Goal: Task Accomplishment & Management: Manage account settings

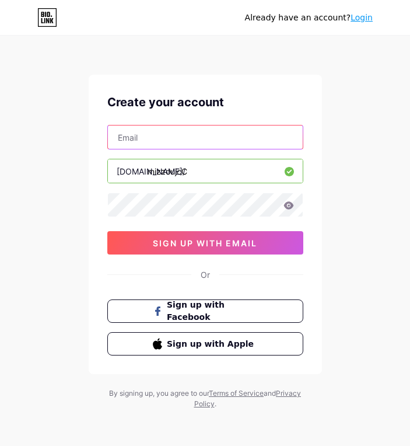
click at [194, 138] on input "text" at bounding box center [205, 136] width 195 height 23
type input "[EMAIL_ADDRESS][DOMAIN_NAME]"
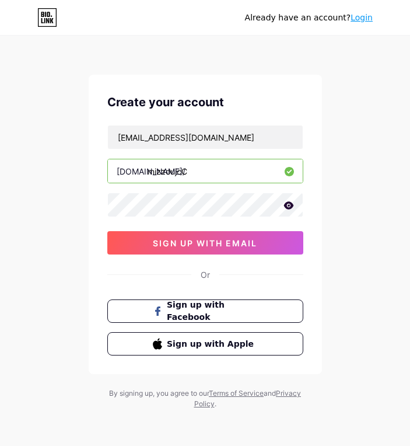
click at [288, 205] on icon at bounding box center [289, 205] width 10 height 8
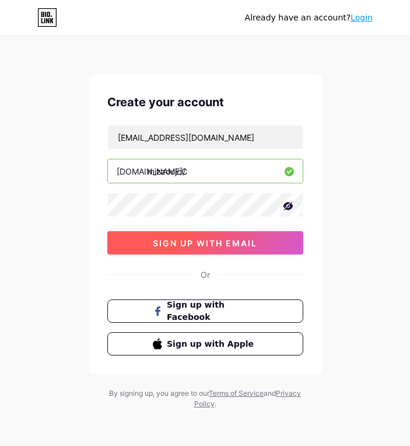
click at [202, 243] on span "sign up with email" at bounding box center [205, 243] width 104 height 10
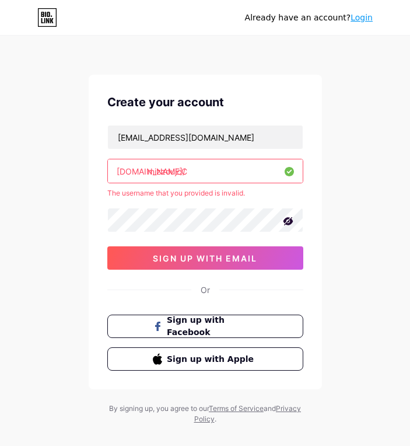
click at [197, 169] on input "mizzoujcC" at bounding box center [205, 170] width 195 height 23
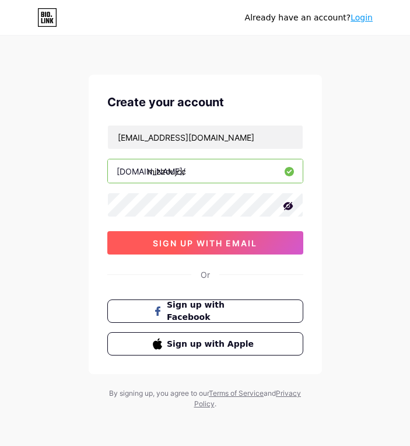
type input "mizzoujcc"
click at [188, 253] on button "sign up with email" at bounding box center [205, 242] width 196 height 23
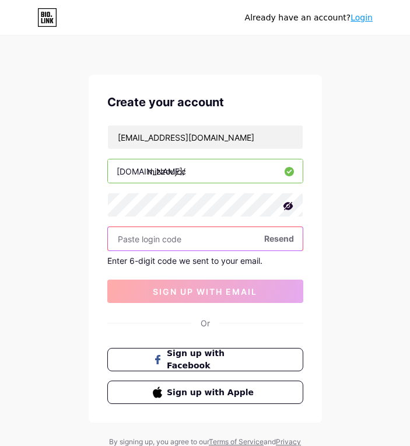
paste input "748168"
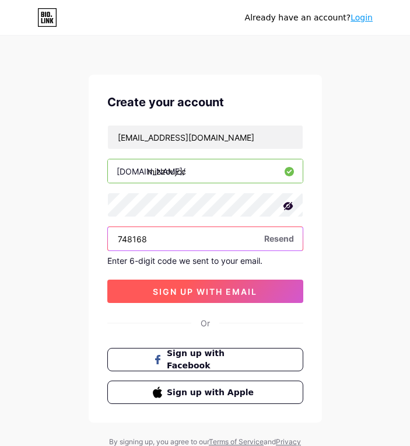
type input "748168"
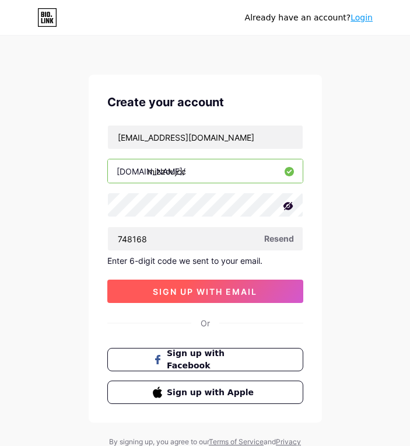
click at [221, 292] on span "sign up with email" at bounding box center [205, 292] width 104 height 10
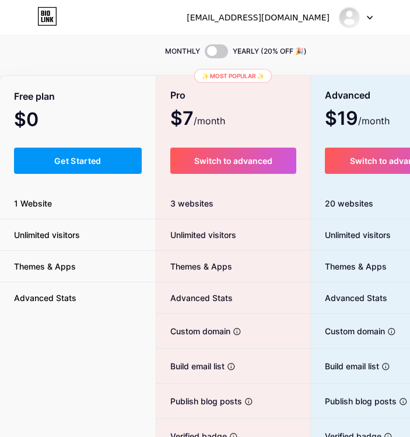
scroll to position [34, 0]
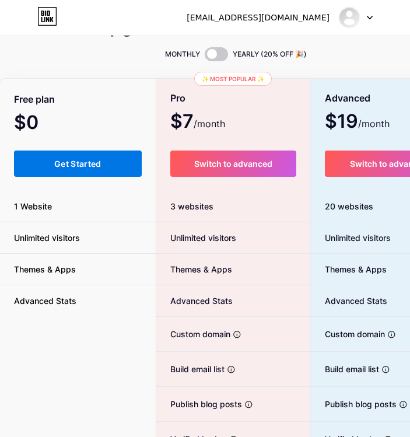
click at [104, 167] on button "Get Started" at bounding box center [78, 164] width 128 height 26
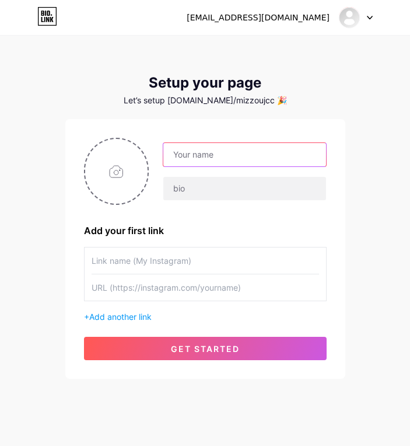
click at [197, 152] on input "text" at bounding box center [244, 154] width 162 height 23
type input "[EMAIL_ADDRESS][DOMAIN_NAME]"
drag, startPoint x: 292, startPoint y: 155, endPoint x: 146, endPoint y: 166, distance: 146.8
click at [146, 166] on div "[EMAIL_ADDRESS][DOMAIN_NAME]" at bounding box center [205, 171] width 243 height 67
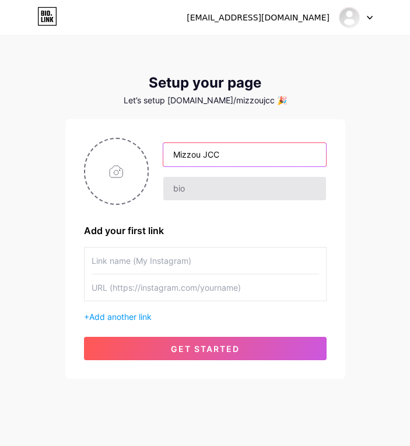
type input "Mizzou JCC"
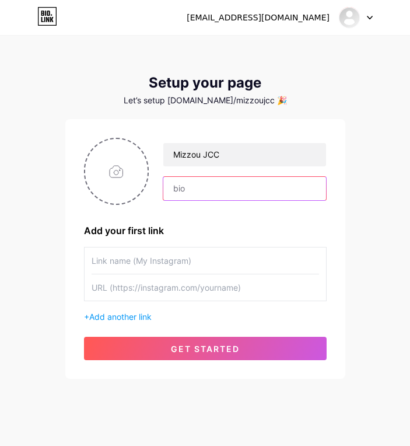
click at [188, 192] on input "text" at bounding box center [244, 188] width 162 height 23
paste input "Official Japanese Conversation Club of the [GEOGRAPHIC_DATA][US_STATE] ([GEOGRA…"
type input "Official Japanese Conversation Club of the [GEOGRAPHIC_DATA][US_STATE] ([GEOGRA…"
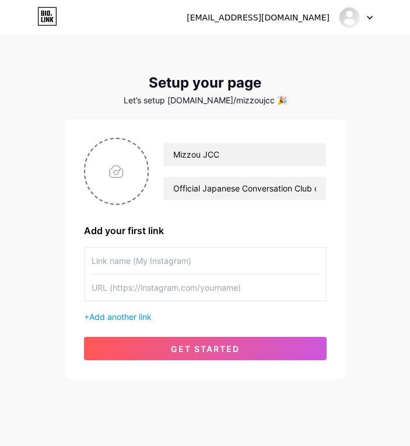
click at [153, 266] on input "text" at bounding box center [206, 260] width 228 height 26
click at [149, 289] on input "text" at bounding box center [206, 287] width 228 height 26
paste input "[URL][DOMAIN_NAME]"
type input "[URL][DOMAIN_NAME]"
click at [213, 258] on input "text" at bounding box center [206, 260] width 228 height 26
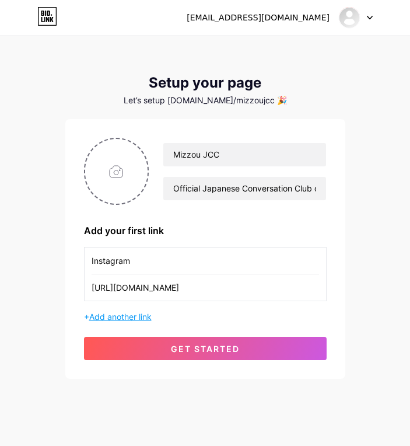
type input "Instagram"
click at [135, 319] on span "Add another link" at bounding box center [120, 317] width 62 height 10
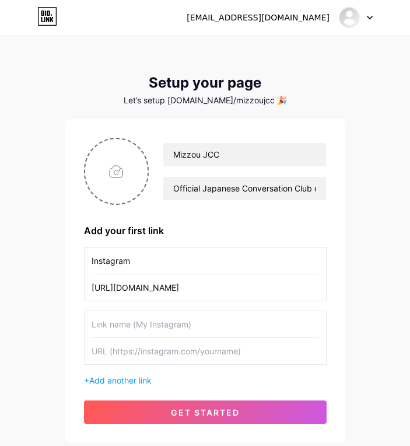
click at [144, 329] on input "text" at bounding box center [206, 324] width 228 height 26
type input "Discord Server"
click at [125, 348] on input "text" at bounding box center [206, 351] width 228 height 26
paste input "[URL][DOMAIN_NAME]"
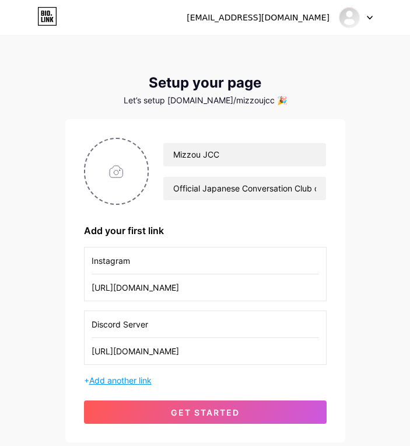
type input "[URL][DOMAIN_NAME]"
click at [142, 379] on span "Add another link" at bounding box center [120, 380] width 62 height 10
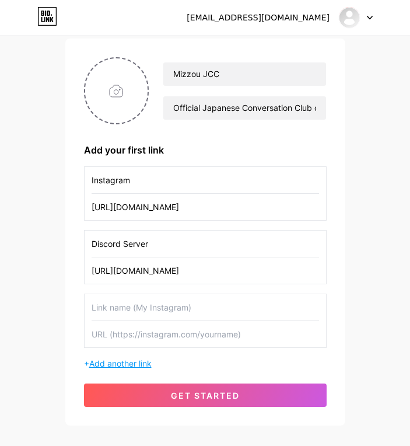
scroll to position [81, 0]
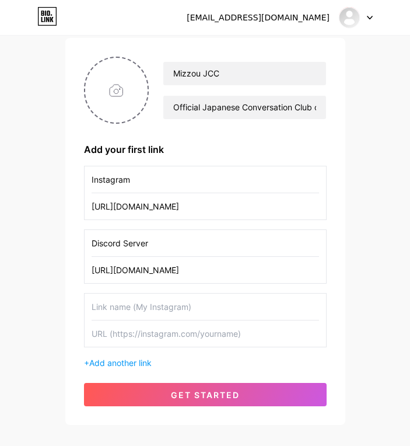
click at [150, 317] on input "text" at bounding box center [206, 307] width 228 height 26
type input "MU Engage"
click at [137, 335] on input "text" at bounding box center [206, 333] width 228 height 26
paste input "[URL][DOMAIN_NAME][US_STATE]"
type input "[URL][DOMAIN_NAME][US_STATE]"
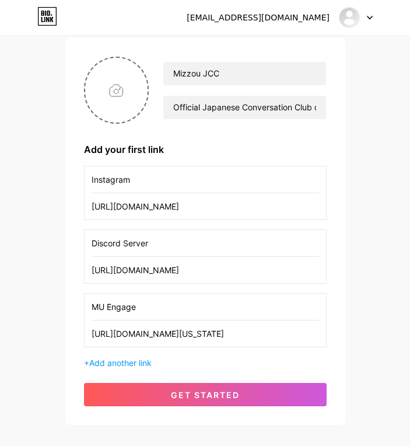
click at [208, 355] on div "Instagram [URL][DOMAIN_NAME] Discord Server [URL][DOMAIN_NAME] MU Engage [URL][…" at bounding box center [205, 267] width 243 height 203
click at [99, 102] on input "file" at bounding box center [116, 90] width 63 height 65
type input "C:\fakepath\jcc_logo.png"
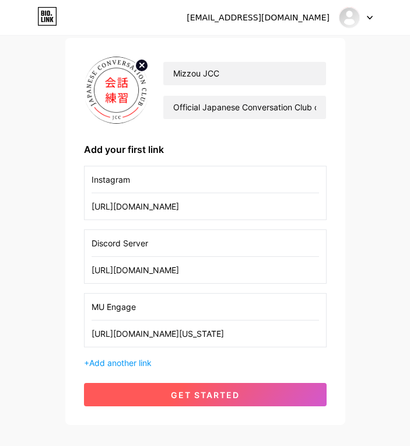
click at [199, 399] on span "get started" at bounding box center [205, 395] width 69 height 10
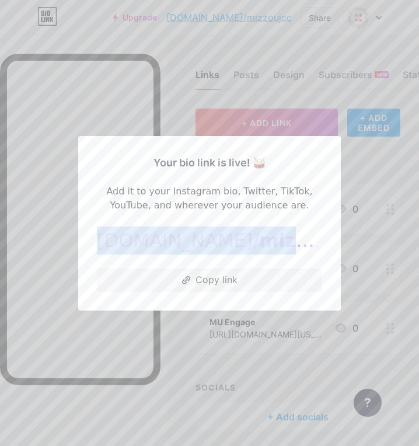
drag, startPoint x: 281, startPoint y: 241, endPoint x: 118, endPoint y: 250, distance: 162.5
click at [118, 250] on div "[DOMAIN_NAME]/ mizzoujcc" at bounding box center [209, 240] width 225 height 28
click at [190, 288] on button "Copy link" at bounding box center [209, 279] width 225 height 23
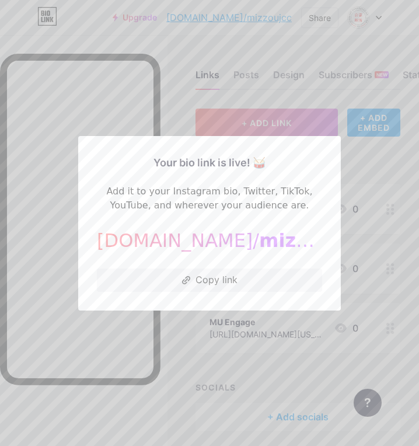
click at [207, 378] on div at bounding box center [209, 223] width 419 height 446
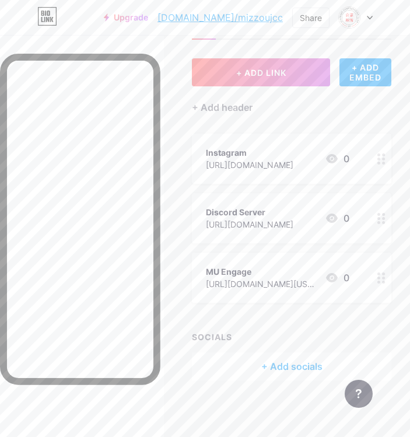
scroll to position [51, 0]
click at [164, 88] on div at bounding box center [82, 253] width 164 height 437
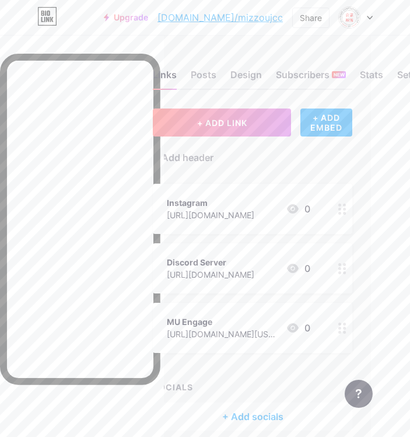
scroll to position [0, 0]
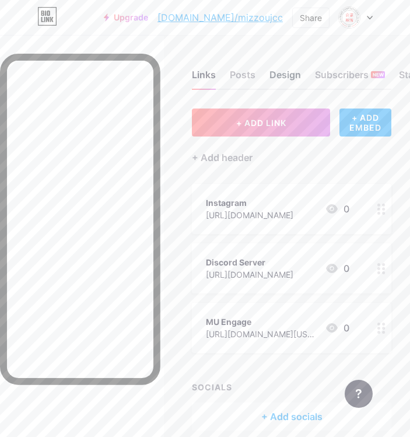
click at [286, 78] on div "Design" at bounding box center [286, 78] width 32 height 21
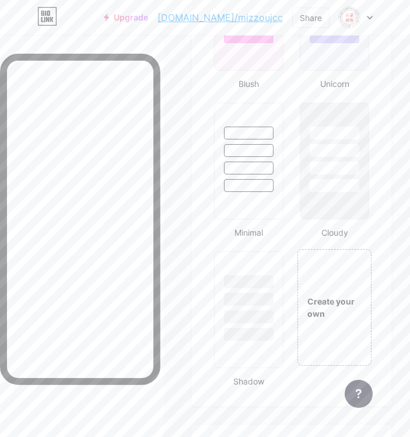
scroll to position [1808, 0]
click at [327, 301] on div "Create your own" at bounding box center [334, 309] width 75 height 25
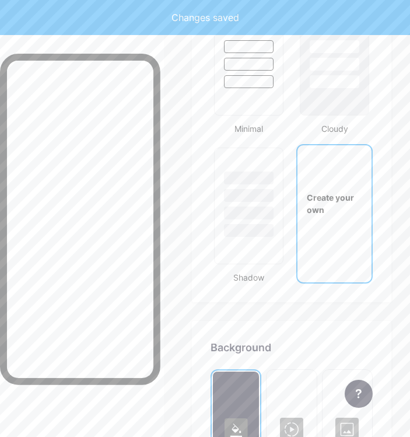
type input "#ffffff"
type input "#000000"
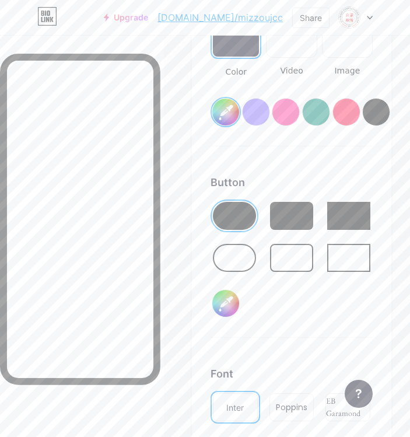
scroll to position [2347, 0]
click at [231, 303] on input "#000000" at bounding box center [225, 302] width 27 height 27
type input "#ffffff"
type input "#f2c6f2"
type input "#ffffff"
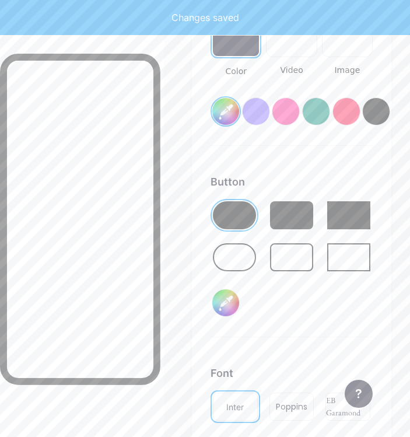
type input "#f2c6f2"
click at [295, 305] on div "Button #f2c6f2" at bounding box center [292, 255] width 162 height 163
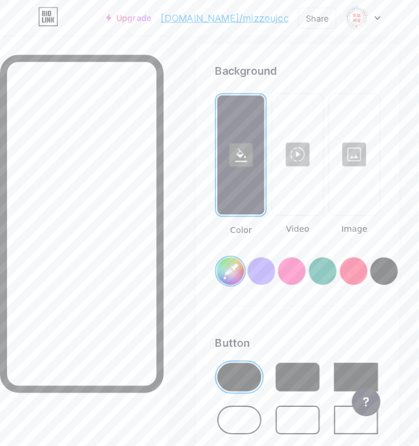
scroll to position [2192, 0]
click at [233, 267] on input "#ffffff" at bounding box center [225, 266] width 27 height 27
type input "#cdcbf8"
click at [373, 323] on div "Background Color Video Image #cdcbf8 Button #f2c6f2 Font Inter Poppins EB Garam…" at bounding box center [292, 387] width 162 height 651
click at [304, 195] on div at bounding box center [291, 151] width 47 height 117
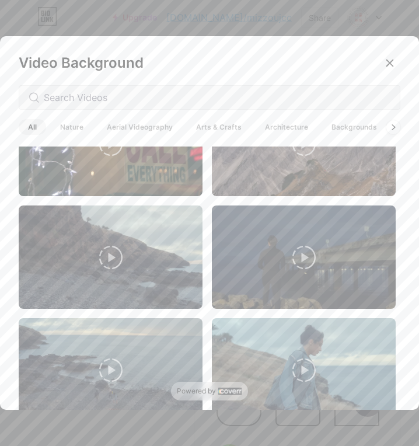
scroll to position [505, 0]
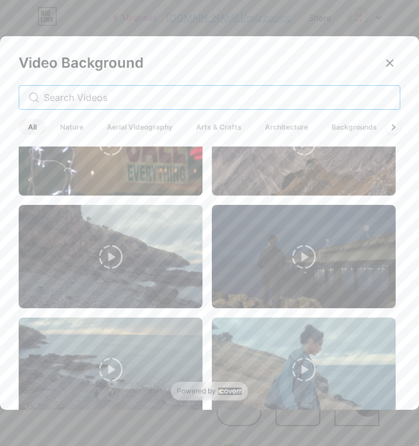
click at [190, 99] on input "text" at bounding box center [217, 97] width 347 height 14
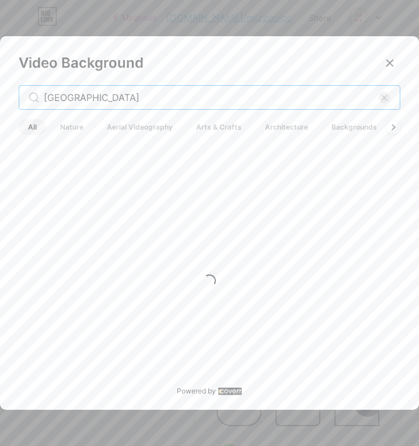
scroll to position [0, 0]
type input "j"
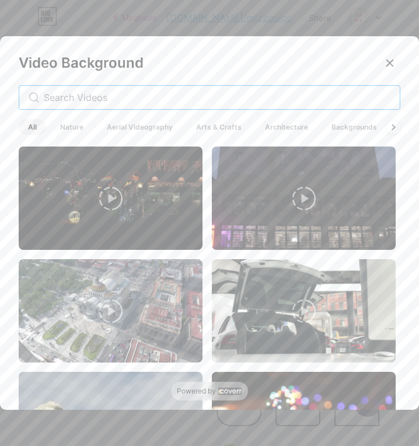
type input "J"
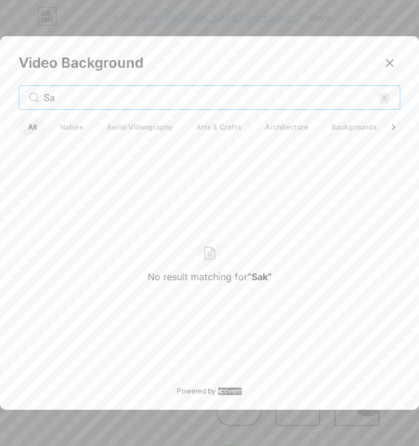
type input "S"
type input "c"
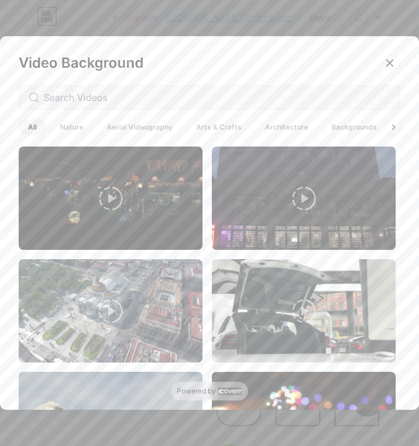
click at [352, 123] on span "Backgrounds" at bounding box center [354, 127] width 64 height 16
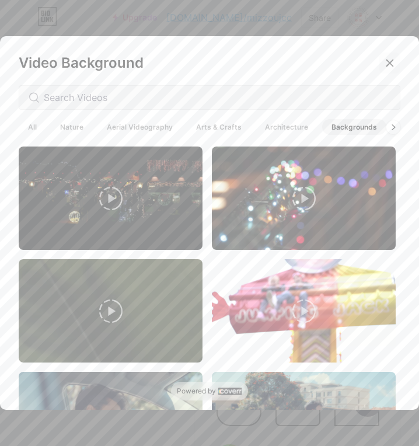
click at [385, 65] on icon at bounding box center [389, 62] width 9 height 9
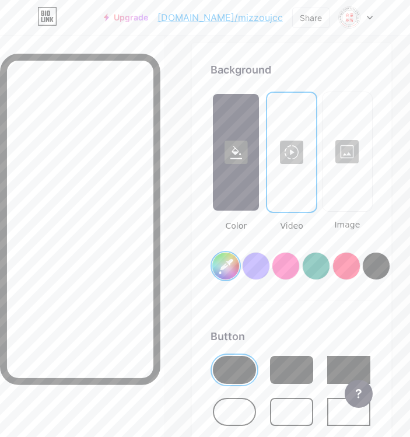
click at [354, 151] on div at bounding box center [347, 151] width 47 height 117
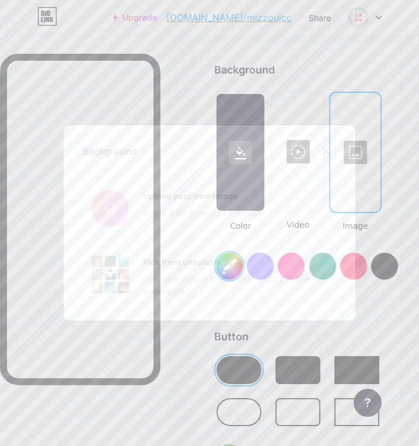
click at [323, 150] on icon at bounding box center [326, 151] width 6 height 6
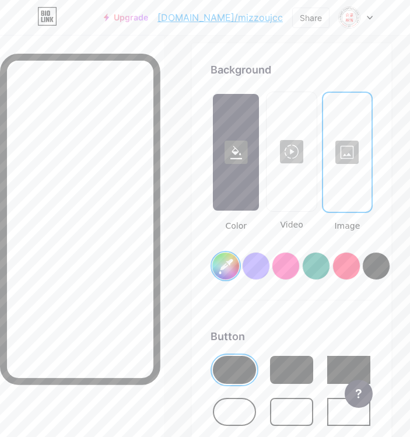
click at [352, 172] on div at bounding box center [347, 152] width 46 height 117
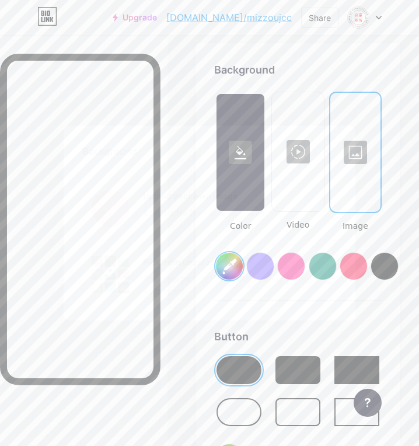
click at [220, 260] on div "Pick from unsplash" at bounding box center [233, 262] width 180 height 12
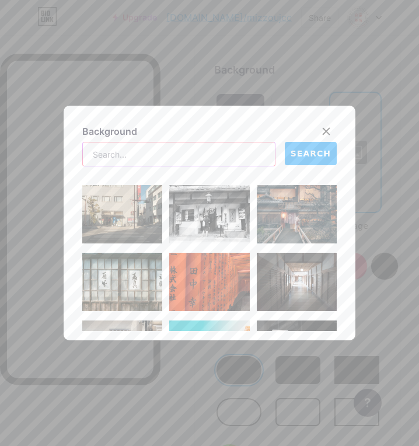
click at [144, 150] on input "text" at bounding box center [179, 153] width 192 height 23
type input "[GEOGRAPHIC_DATA]"
click at [322, 155] on span "SEARCH" at bounding box center [311, 154] width 40 height 12
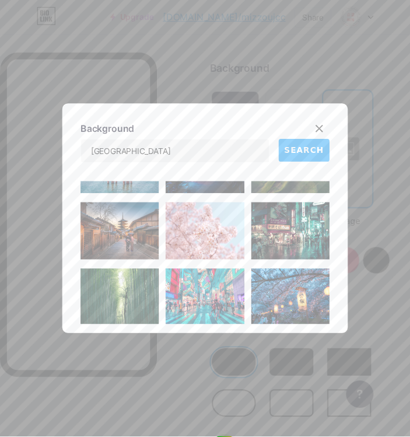
scroll to position [927, 0]
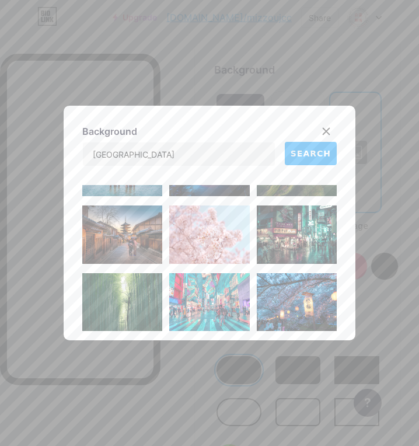
click at [216, 237] on img at bounding box center [209, 234] width 80 height 58
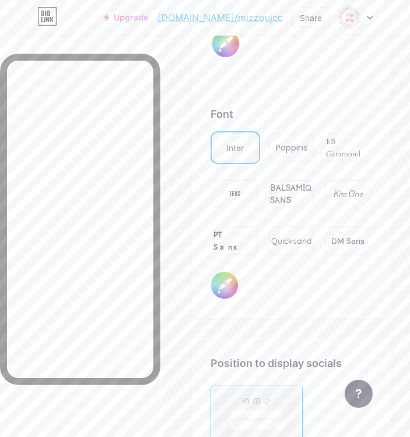
scroll to position [2558, 0]
click at [293, 148] on div "Poppins" at bounding box center [292, 147] width 32 height 12
click at [251, 194] on div "TEKO" at bounding box center [235, 194] width 45 height 28
click at [348, 156] on div "EB Garamond" at bounding box center [348, 147] width 45 height 28
click at [306, 190] on div "BALSAMIQ SANS" at bounding box center [292, 193] width 44 height 25
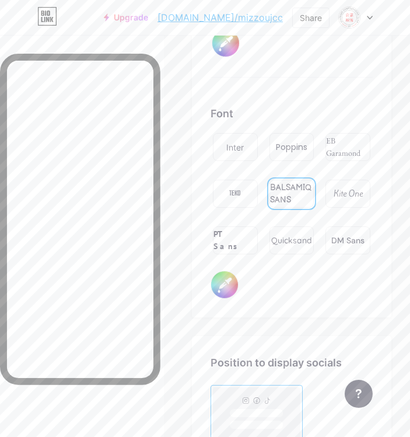
click at [308, 235] on div "Quicksand" at bounding box center [291, 241] width 41 height 12
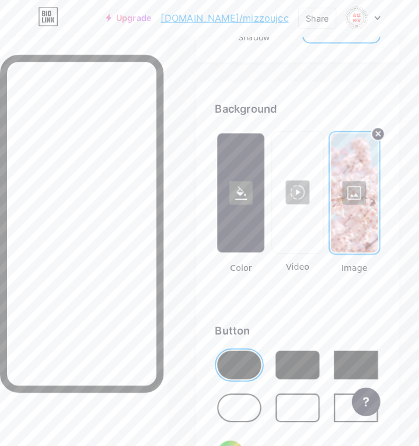
scroll to position [2148, 0]
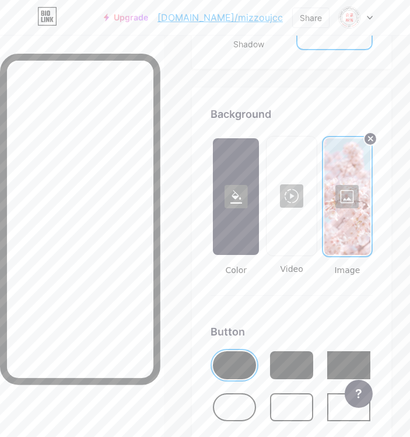
click at [355, 193] on div at bounding box center [347, 196] width 46 height 117
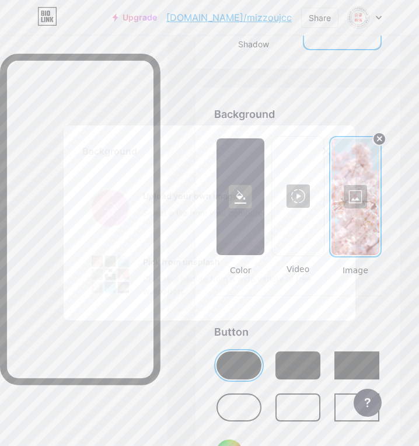
click at [201, 283] on div "Choose a picture from a wide variety of free wallpapers" at bounding box center [233, 285] width 180 height 25
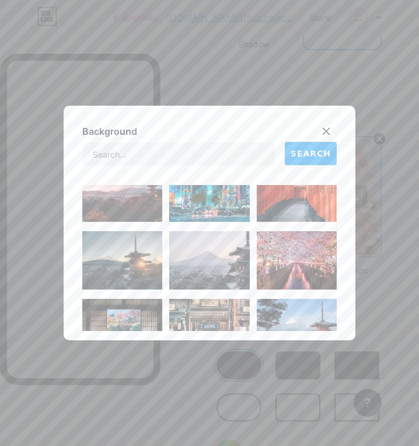
scroll to position [22, 0]
click at [260, 254] on img at bounding box center [297, 259] width 80 height 58
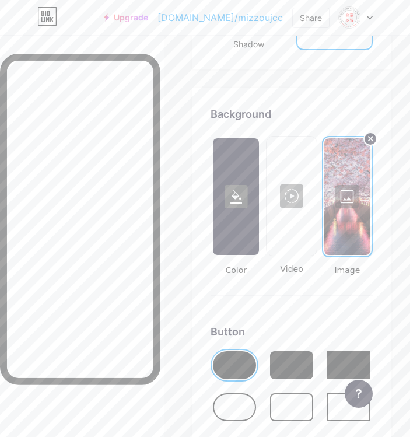
click at [357, 195] on div at bounding box center [347, 196] width 46 height 117
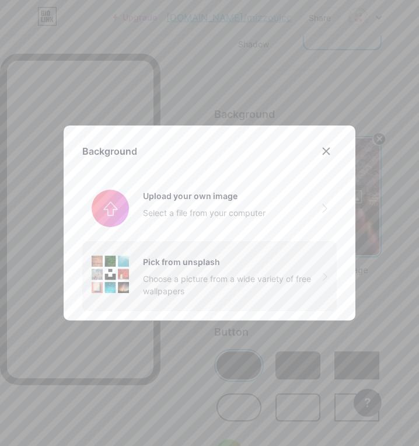
click at [210, 271] on div "Pick from unsplash Choose a picture from a wide variety of free wallpapers" at bounding box center [233, 276] width 180 height 41
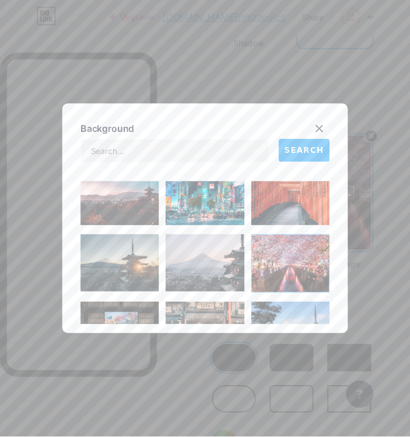
scroll to position [14, 0]
click at [132, 208] on img at bounding box center [122, 200] width 80 height 58
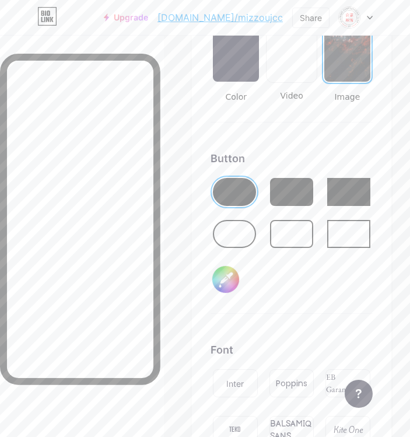
scroll to position [2322, 0]
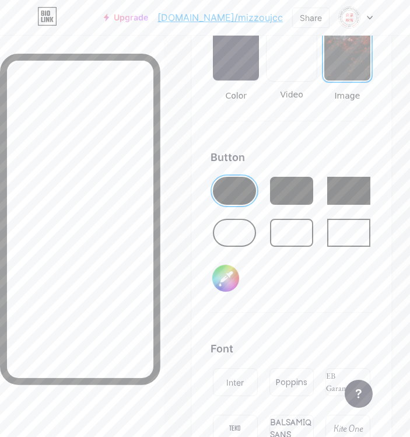
click at [235, 235] on div at bounding box center [234, 233] width 43 height 28
click at [243, 191] on div at bounding box center [234, 191] width 43 height 28
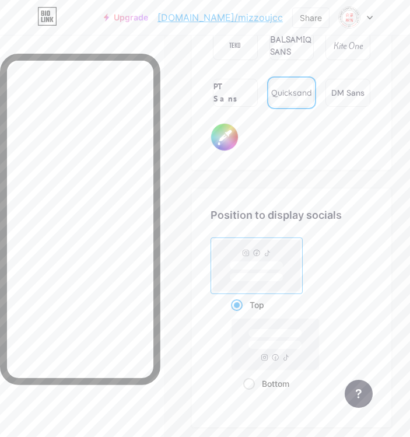
scroll to position [2713, 0]
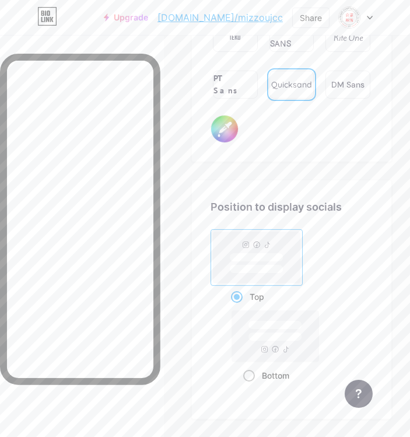
click at [287, 345] on rect at bounding box center [275, 335] width 87 height 51
click at [251, 386] on input "Bottom" at bounding box center [247, 390] width 8 height 8
radio input "true"
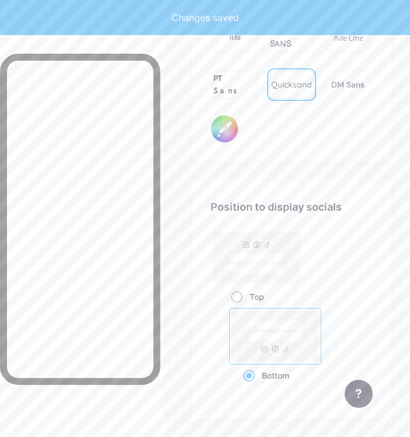
click at [268, 278] on rect at bounding box center [257, 257] width 87 height 51
click at [239, 308] on input "Top" at bounding box center [235, 312] width 8 height 8
radio input "true"
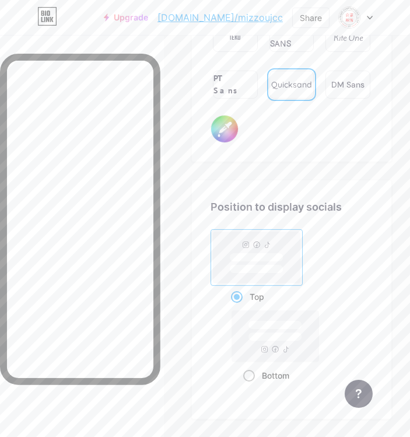
click at [300, 361] on rect at bounding box center [275, 335] width 87 height 51
click at [251, 386] on input "Bottom" at bounding box center [247, 390] width 8 height 8
radio input "true"
click at [277, 279] on rect at bounding box center [257, 257] width 87 height 51
click at [239, 308] on input "Top" at bounding box center [235, 312] width 8 height 8
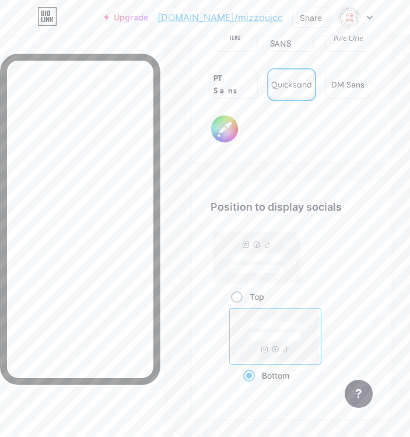
radio input "true"
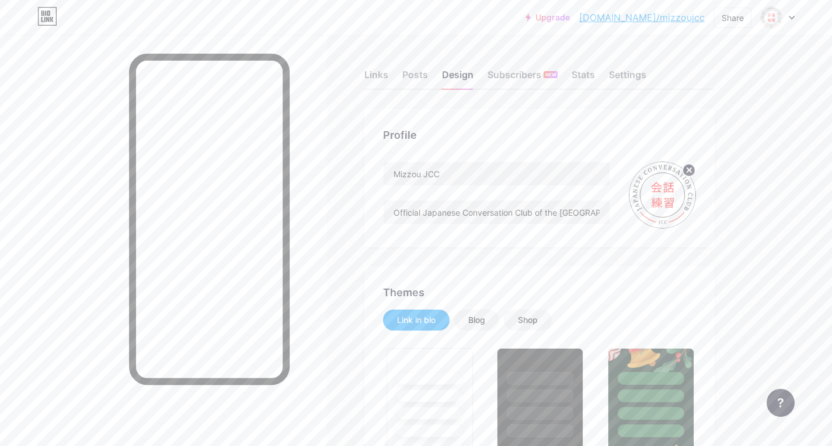
scroll to position [1, 0]
click at [410, 398] on div at bounding box center [780, 403] width 28 height 28
click at [384, 74] on div "Links" at bounding box center [376, 77] width 24 height 21
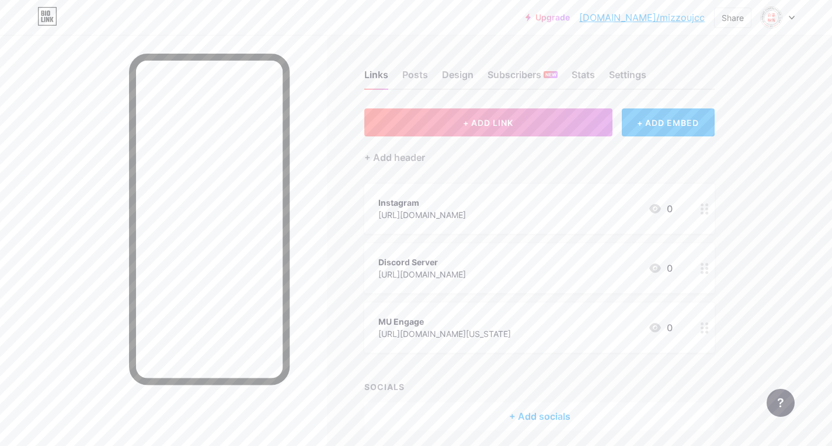
click at [410, 194] on div "Instagram [URL][DOMAIN_NAME] 0" at bounding box center [539, 209] width 350 height 50
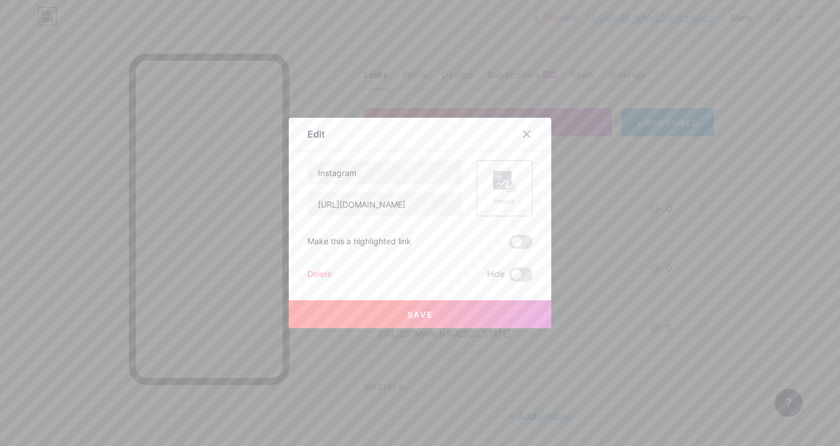
click at [410, 198] on div "Picture" at bounding box center [504, 201] width 23 height 9
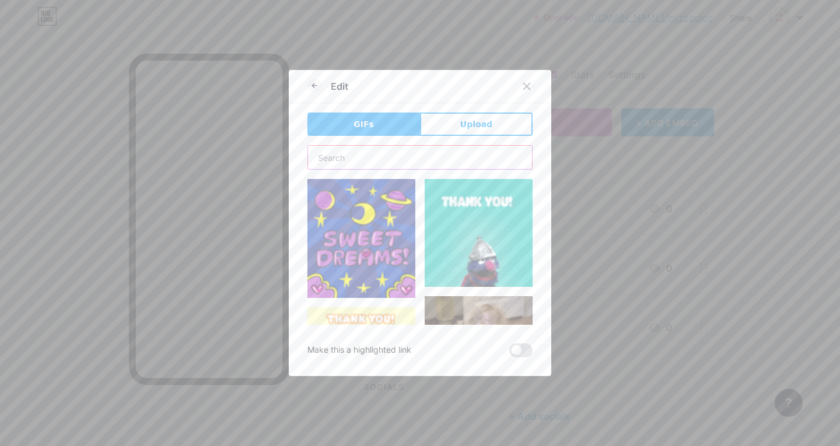
click at [410, 154] on input "text" at bounding box center [420, 157] width 224 height 23
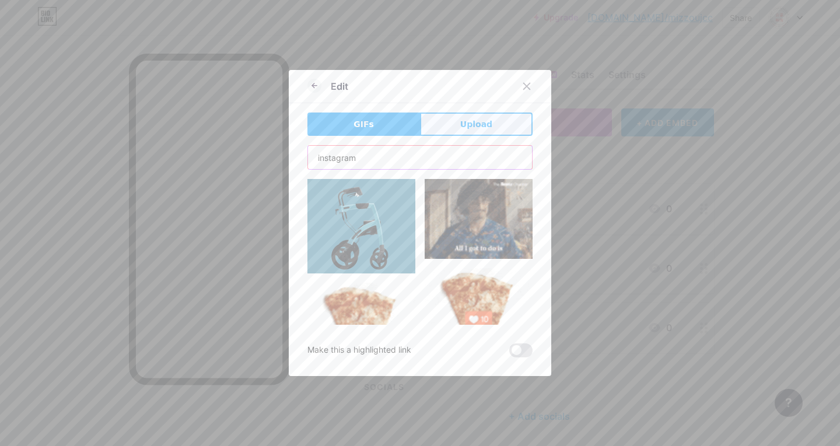
type input "instagram"
click at [410, 125] on button "Upload" at bounding box center [476, 124] width 113 height 23
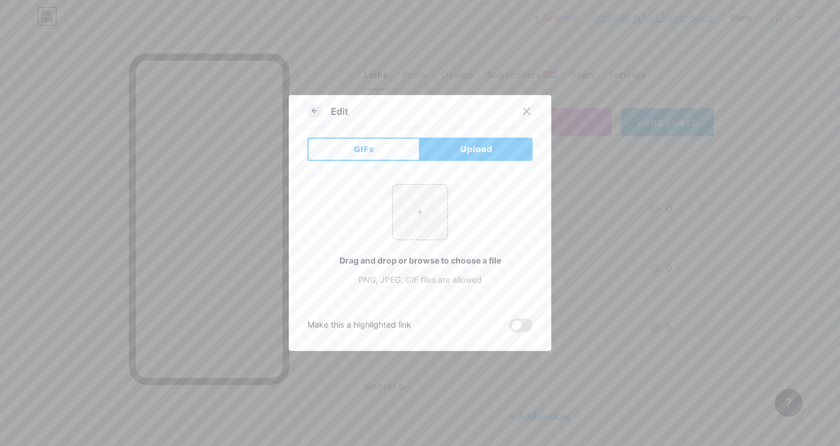
click at [310, 113] on icon at bounding box center [315, 111] width 14 height 14
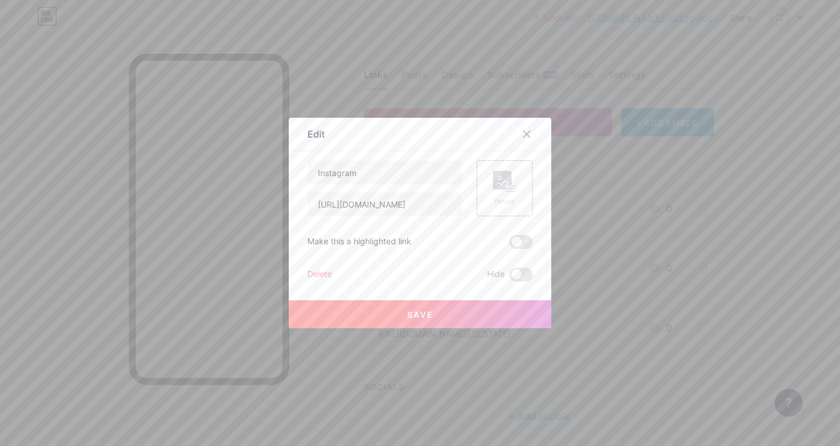
click at [410, 190] on div at bounding box center [420, 223] width 840 height 446
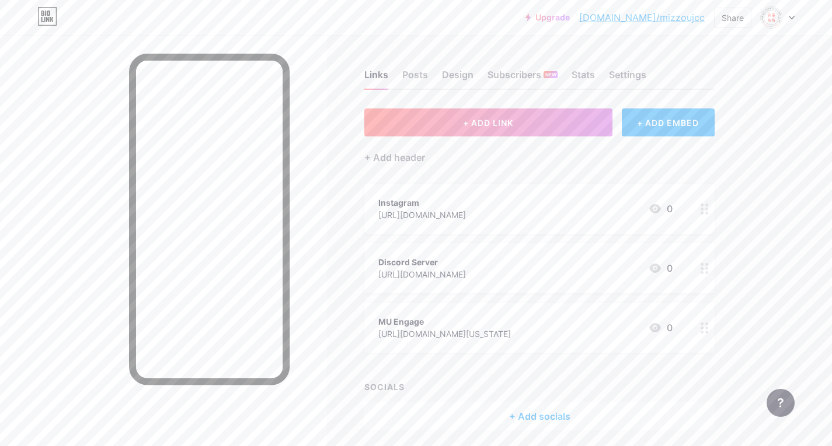
scroll to position [42, 0]
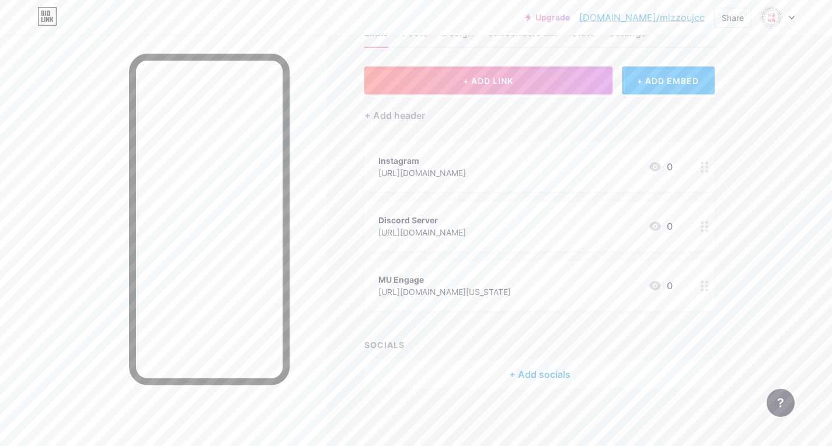
click at [410, 379] on div "+ Add socials" at bounding box center [539, 375] width 350 height 28
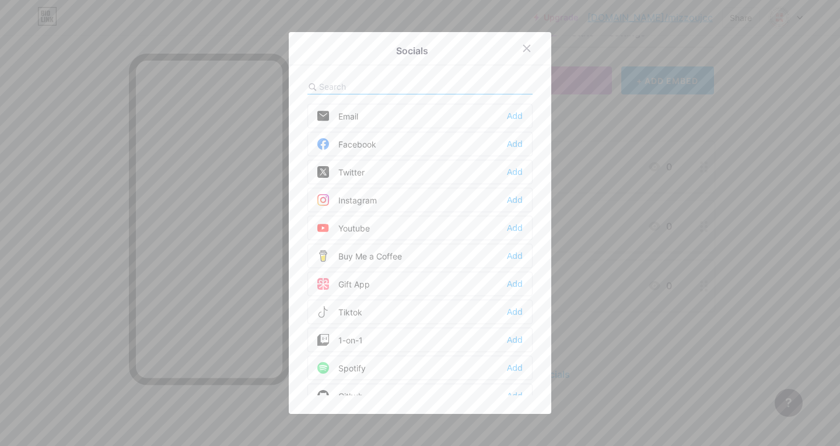
click at [380, 87] on input "text" at bounding box center [383, 87] width 129 height 12
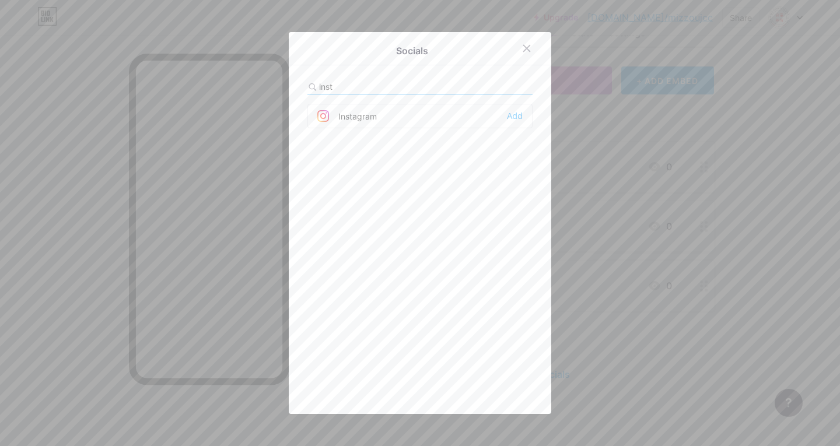
type input "inst"
click at [399, 118] on div "Instagram Add" at bounding box center [420, 116] width 225 height 25
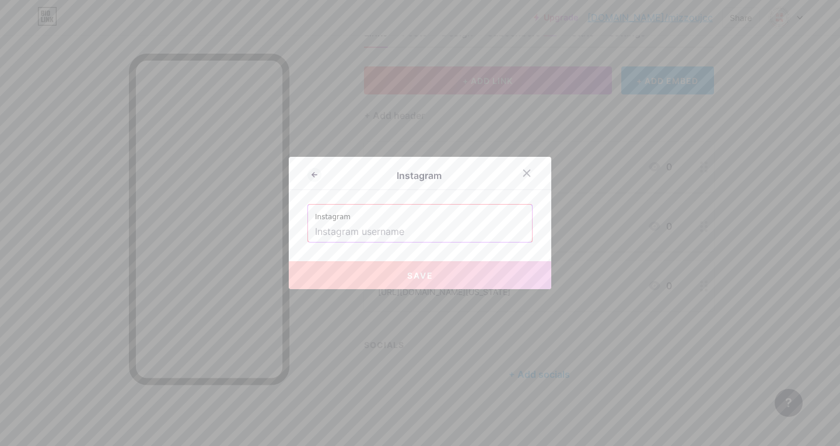
click at [410, 216] on label "Instagram" at bounding box center [420, 214] width 210 height 18
click at [404, 238] on input "text" at bounding box center [420, 232] width 210 height 20
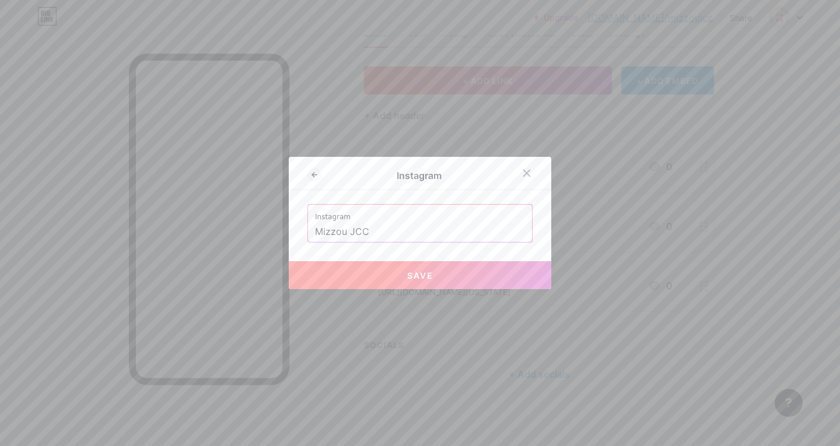
click at [345, 234] on input "Mizzou JCC" at bounding box center [420, 232] width 210 height 20
click at [410, 282] on button "Save" at bounding box center [420, 275] width 263 height 28
type input "[URL][DOMAIN_NAME]"
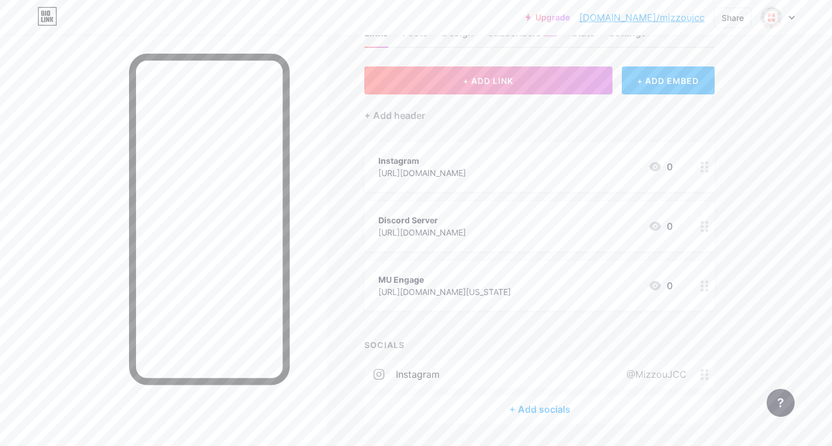
click at [410, 376] on div "@MizzouJCC" at bounding box center [653, 375] width 93 height 14
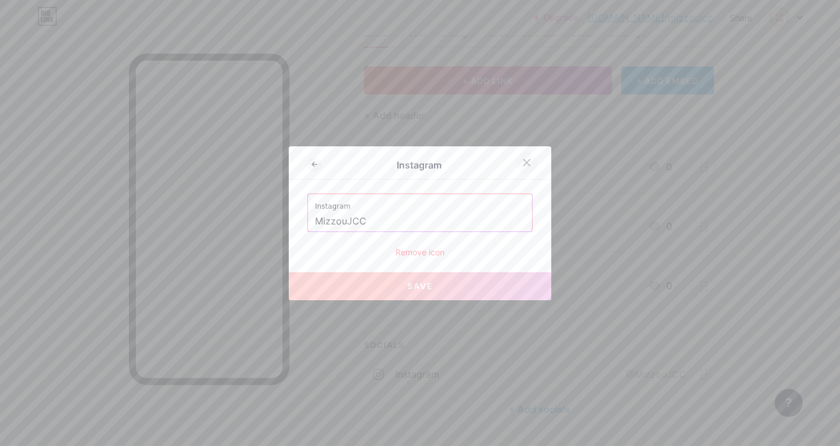
click at [410, 165] on icon at bounding box center [526, 162] width 9 height 9
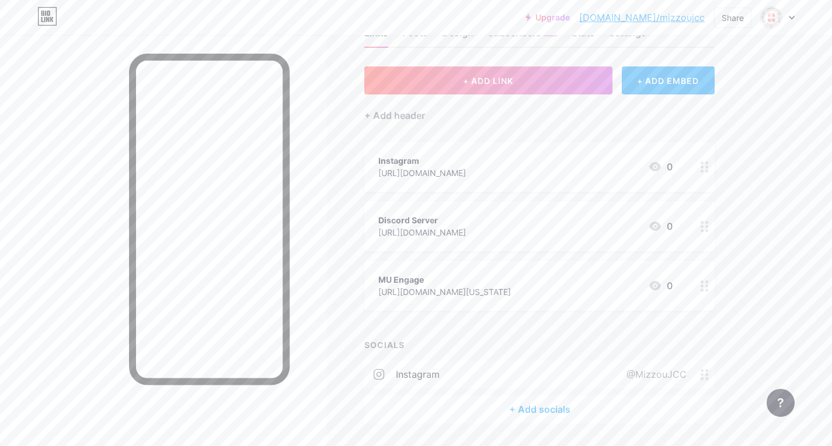
click at [410, 408] on div "+ Add socials" at bounding box center [539, 410] width 350 height 28
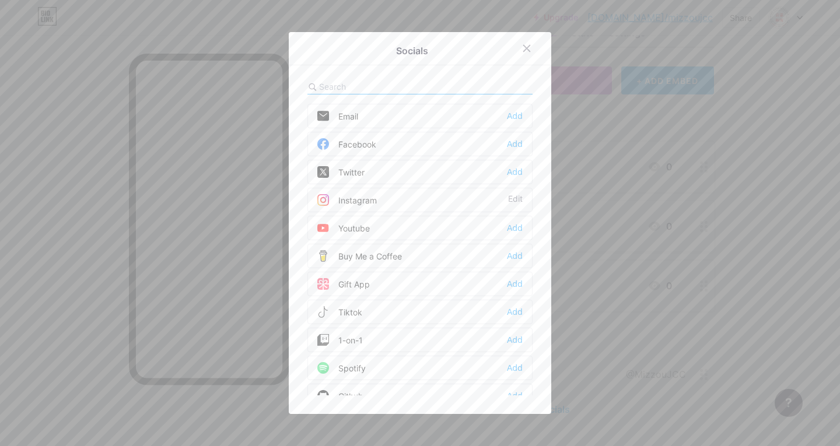
click at [382, 80] on div at bounding box center [420, 86] width 225 height 15
click at [360, 94] on div at bounding box center [420, 86] width 225 height 15
click at [353, 85] on input "text" at bounding box center [383, 87] width 129 height 12
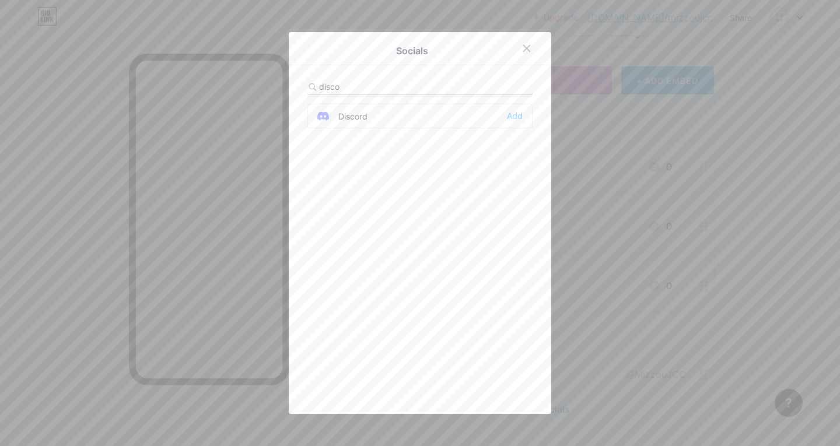
type input "disco"
drag, startPoint x: 379, startPoint y: 110, endPoint x: 352, endPoint y: 122, distance: 28.7
click at [352, 122] on div "Discord" at bounding box center [342, 116] width 50 height 12
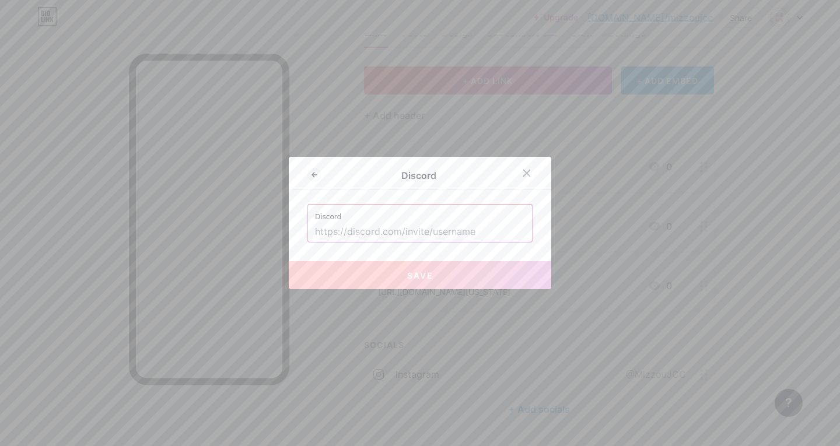
click at [410, 225] on input "text" at bounding box center [420, 232] width 210 height 20
paste input "[URL][DOMAIN_NAME]"
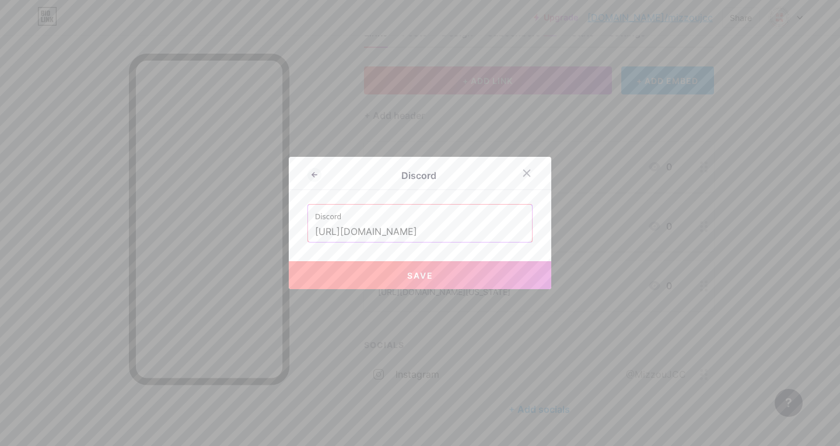
type input "[URL][DOMAIN_NAME]"
click at [410, 274] on button "Save" at bounding box center [420, 275] width 263 height 28
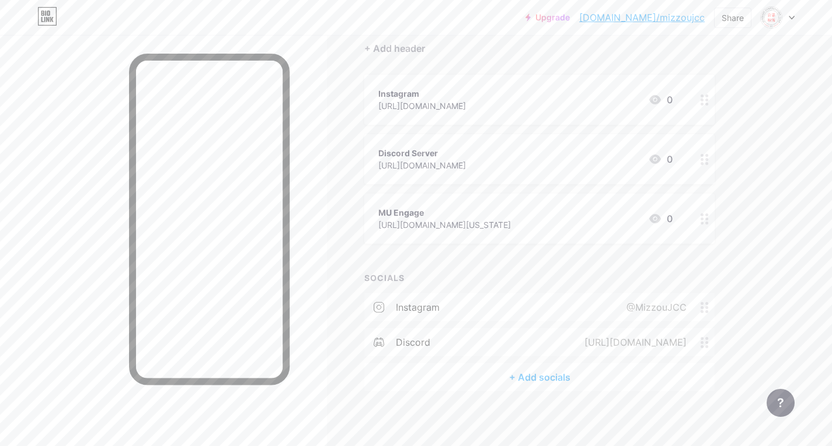
scroll to position [112, 0]
click at [410, 309] on div "instagram" at bounding box center [418, 305] width 44 height 14
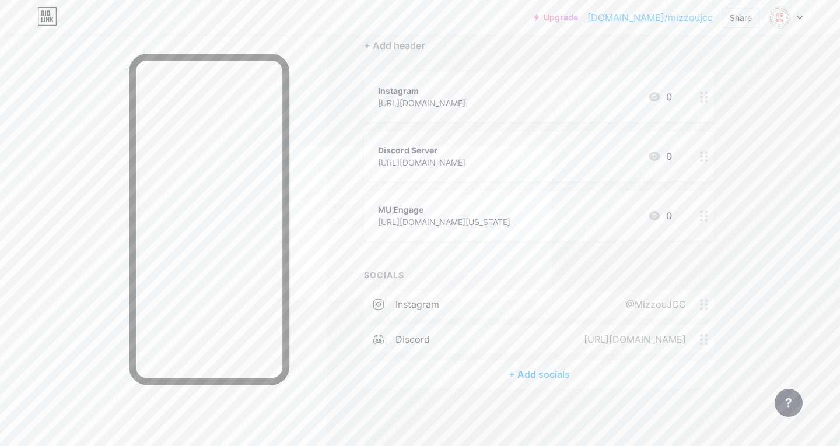
click at [312, 165] on icon at bounding box center [315, 165] width 14 height 14
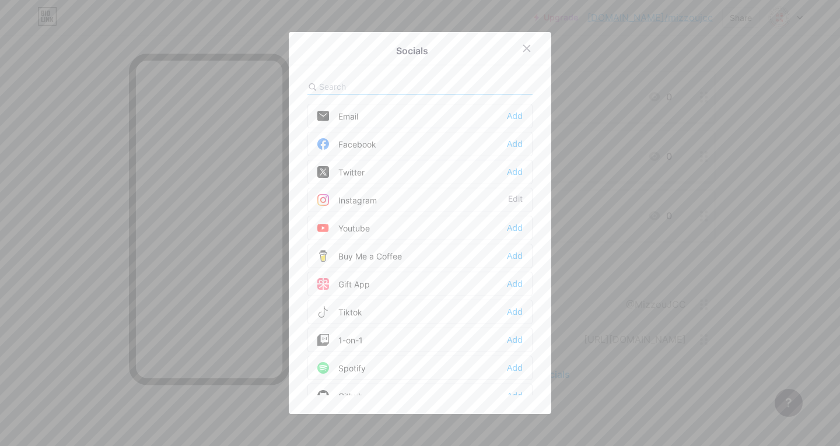
click at [400, 82] on input "text" at bounding box center [383, 87] width 129 height 12
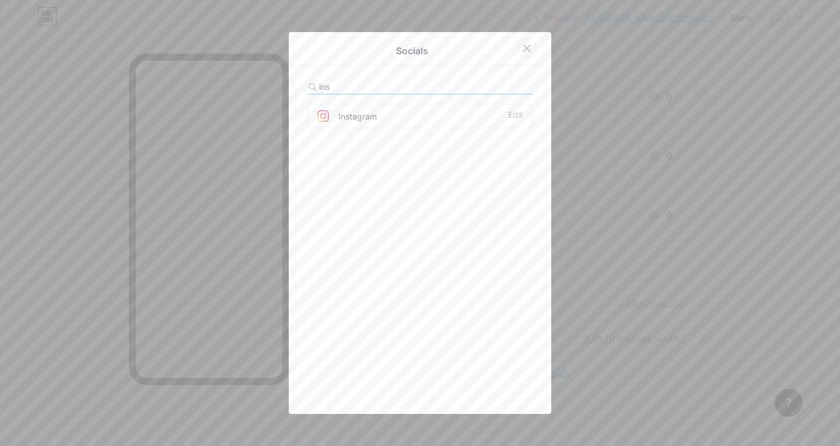
type input "ins"
click at [410, 43] on div at bounding box center [526, 48] width 21 height 21
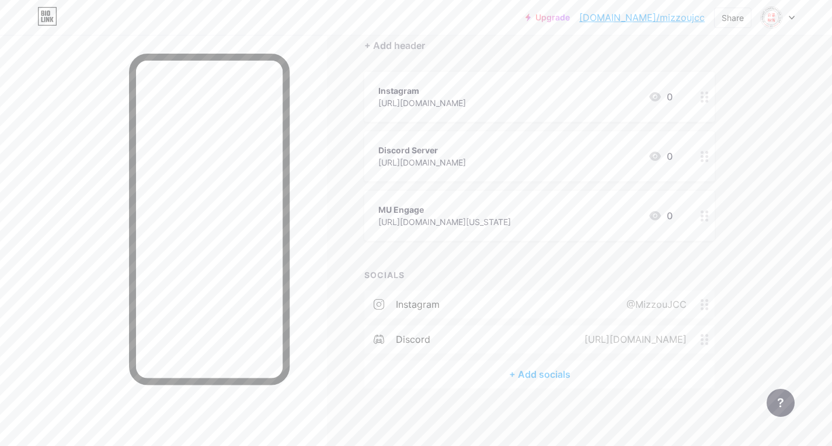
scroll to position [0, 0]
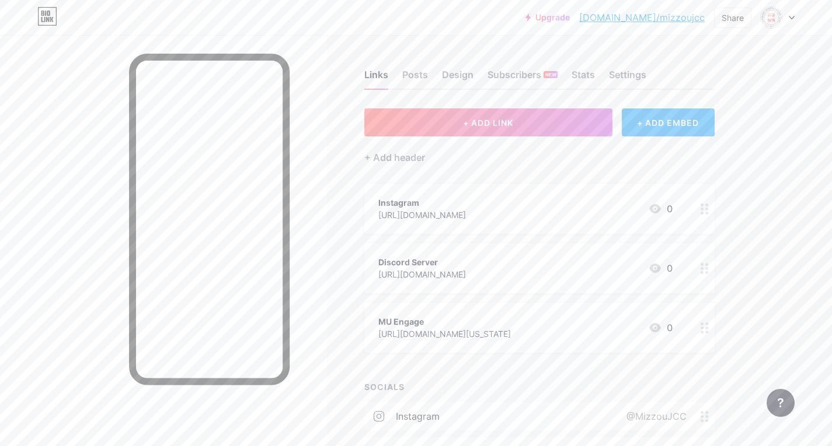
click at [410, 170] on div "+ ADD LINK + ADD EMBED + Add header Instagram [URL][DOMAIN_NAME] 0 Discord Serv…" at bounding box center [539, 305] width 350 height 392
click at [408, 75] on div "Posts" at bounding box center [415, 78] width 26 height 21
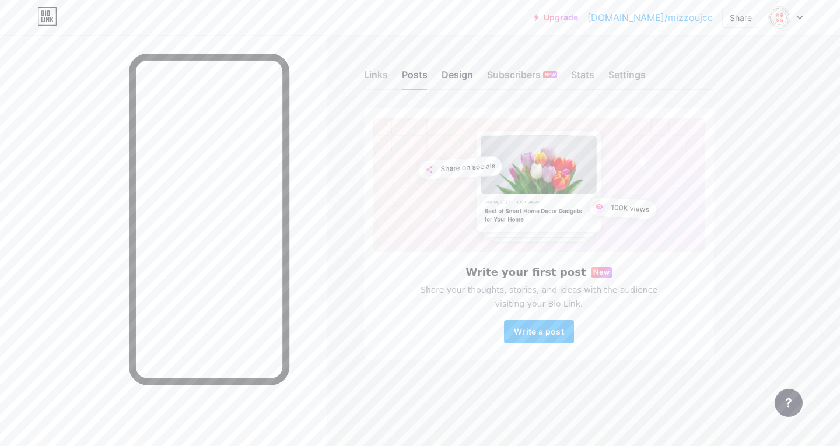
click at [410, 70] on div "Design" at bounding box center [458, 78] width 32 height 21
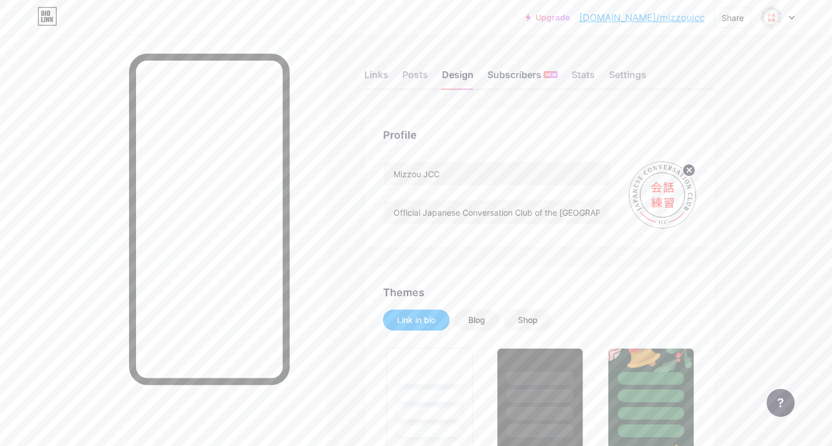
click at [410, 72] on div "Subscribers NEW" at bounding box center [522, 78] width 70 height 21
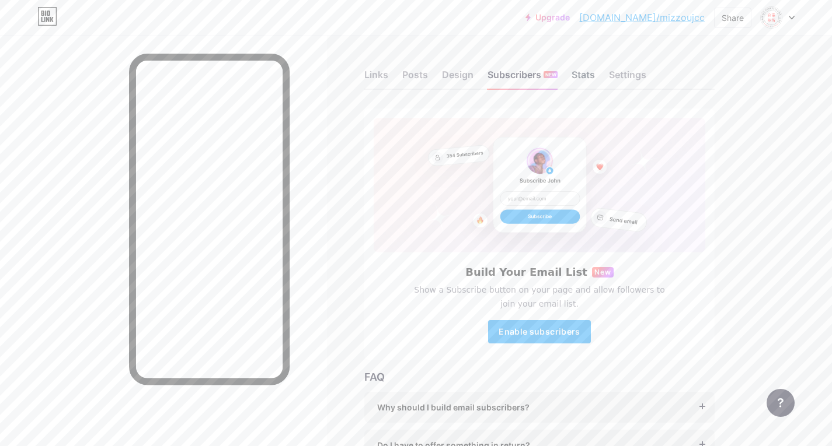
click at [410, 75] on div "Stats" at bounding box center [582, 78] width 23 height 21
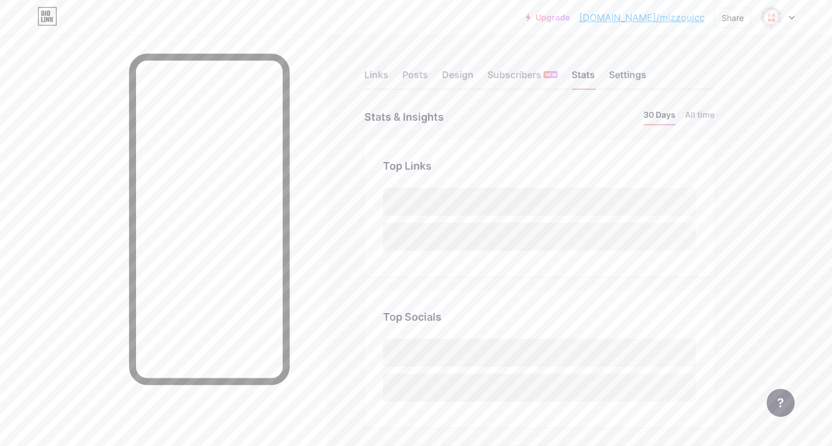
scroll to position [446, 832]
click at [410, 72] on div "Settings" at bounding box center [627, 78] width 37 height 21
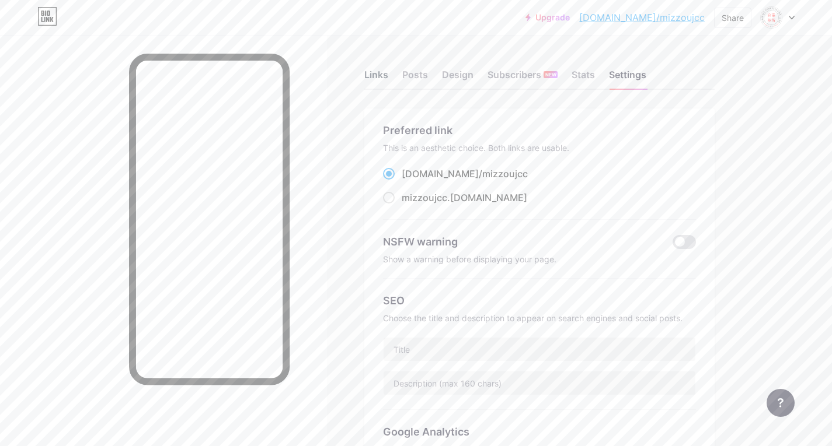
click at [368, 74] on div "Links" at bounding box center [376, 78] width 24 height 21
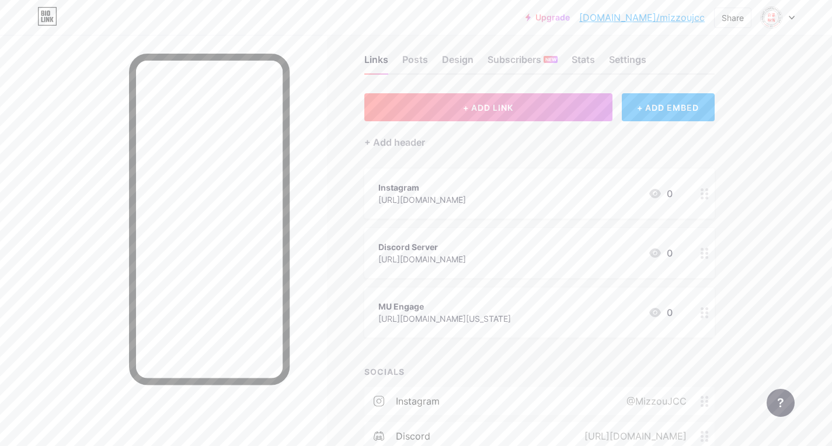
scroll to position [112, 0]
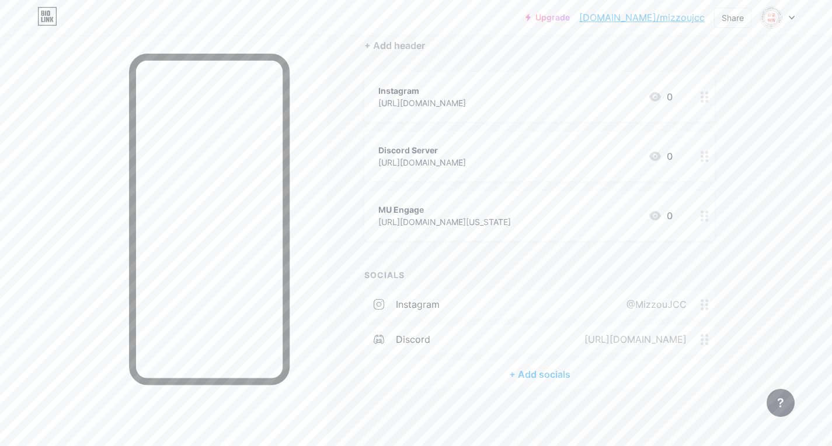
click at [410, 371] on div "+ Add socials" at bounding box center [539, 375] width 350 height 28
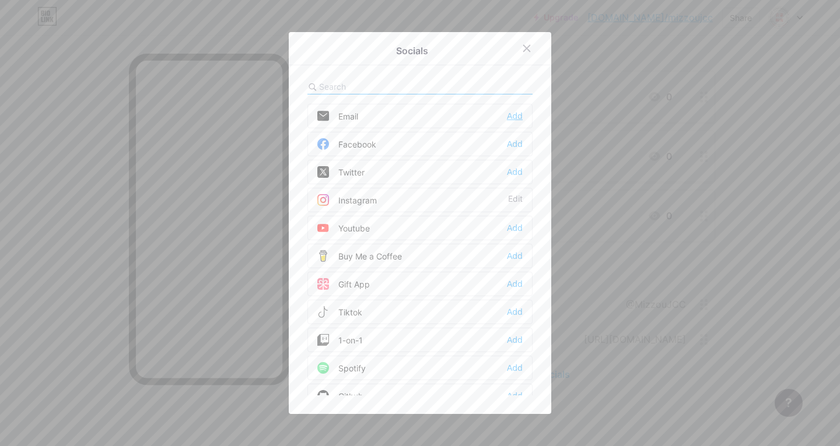
click at [410, 116] on div "Add" at bounding box center [515, 116] width 16 height 12
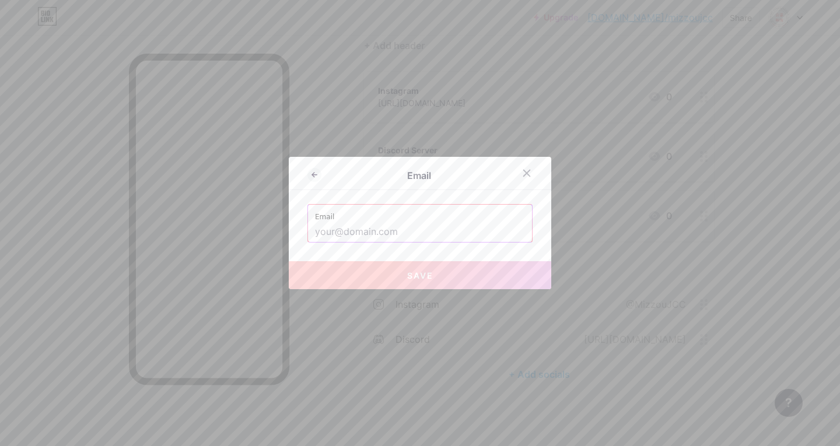
click at [378, 223] on input "text" at bounding box center [420, 232] width 210 height 20
paste input "[EMAIL_ADDRESS][DOMAIN_NAME]"
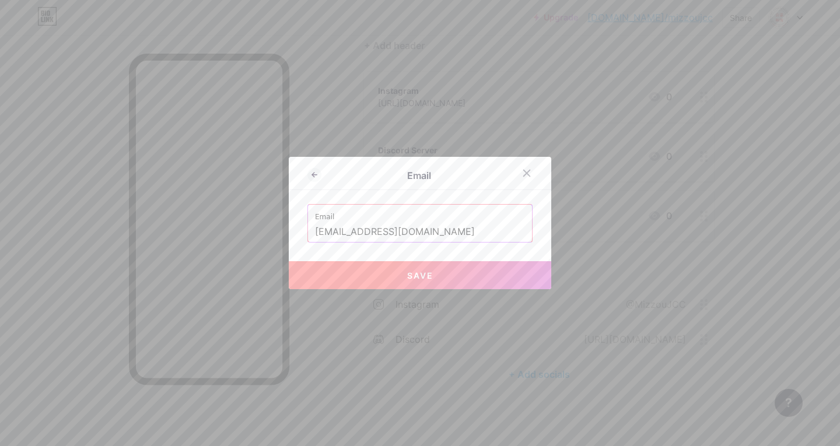
click at [410, 280] on span "Save" at bounding box center [420, 276] width 26 height 10
type input "mailto:[EMAIL_ADDRESS][DOMAIN_NAME]"
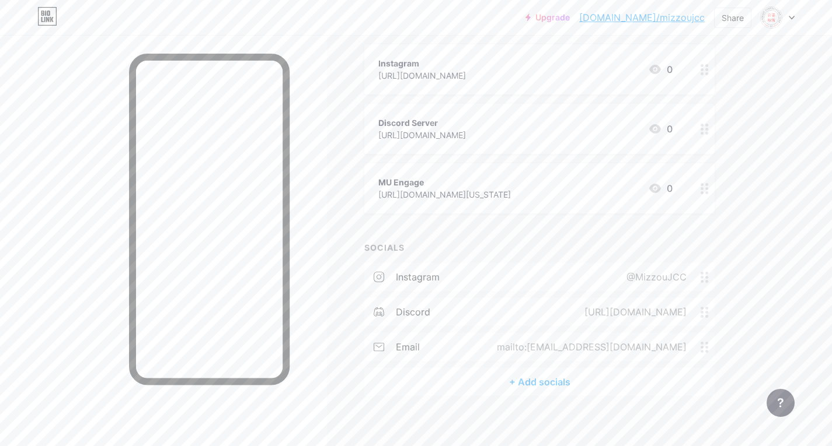
scroll to position [0, 0]
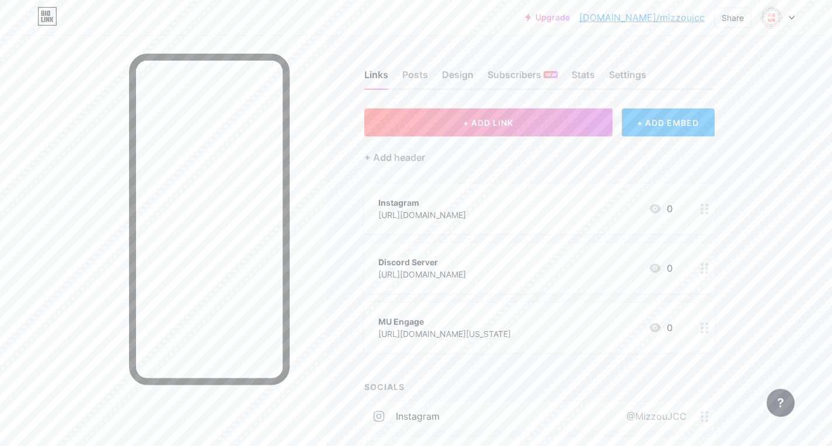
click at [410, 19] on link "[DOMAIN_NAME]/mizzoujcc" at bounding box center [641, 18] width 125 height 14
click at [408, 76] on div "Posts" at bounding box center [415, 78] width 26 height 21
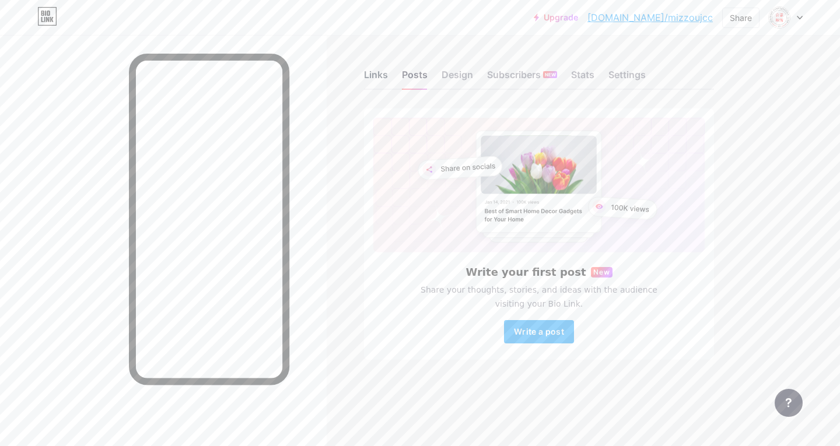
click at [376, 76] on div "Links" at bounding box center [376, 78] width 24 height 21
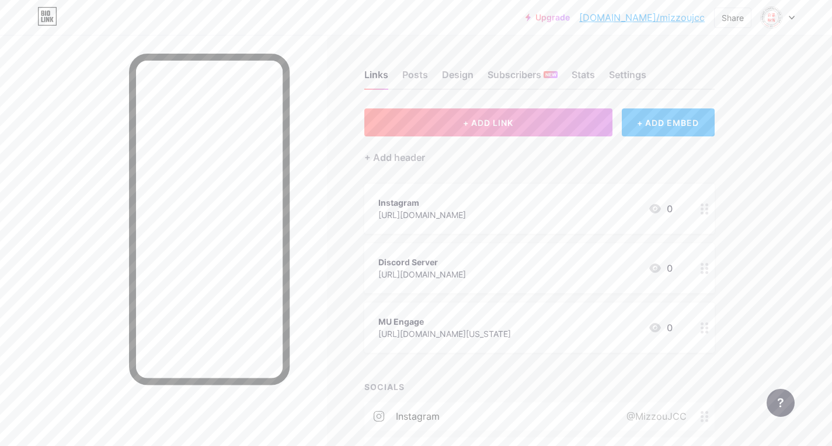
click at [410, 272] on div "Discord Server [URL][DOMAIN_NAME] 0" at bounding box center [525, 268] width 294 height 27
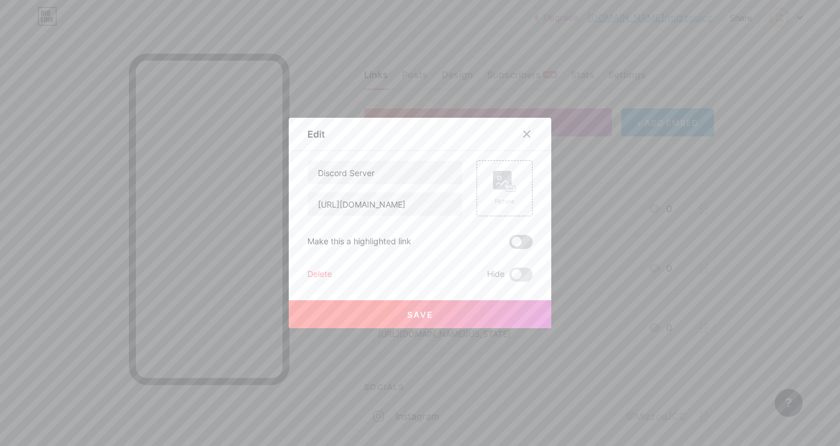
click at [410, 240] on span at bounding box center [520, 242] width 23 height 14
click at [410, 245] on input "checkbox" at bounding box center [509, 245] width 0 height 0
click at [346, 355] on div at bounding box center [420, 223] width 840 height 446
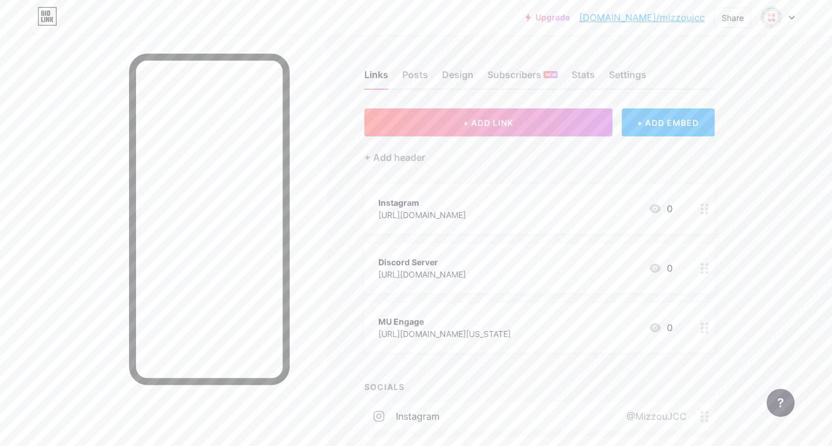
click at [410, 265] on div "Discord Server" at bounding box center [422, 262] width 88 height 12
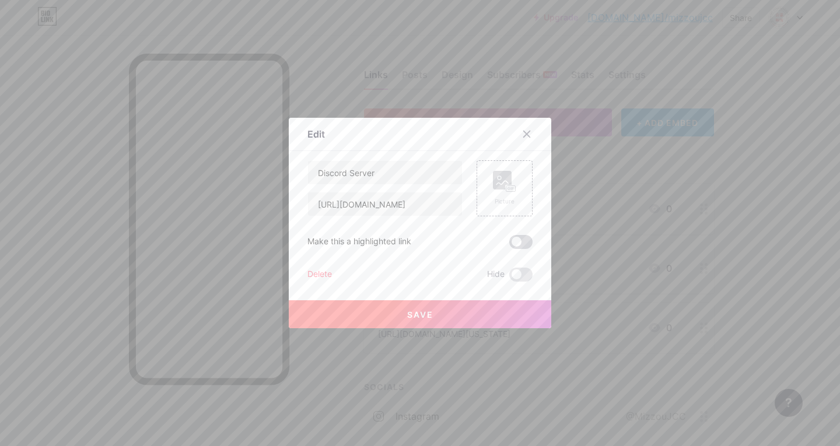
click at [410, 240] on span at bounding box center [520, 242] width 23 height 14
click at [410, 245] on input "checkbox" at bounding box center [509, 245] width 0 height 0
drag, startPoint x: 510, startPoint y: 295, endPoint x: 517, endPoint y: 313, distance: 19.4
click at [410, 313] on div "Save" at bounding box center [420, 305] width 263 height 47
click at [410, 313] on button "Save" at bounding box center [420, 315] width 263 height 28
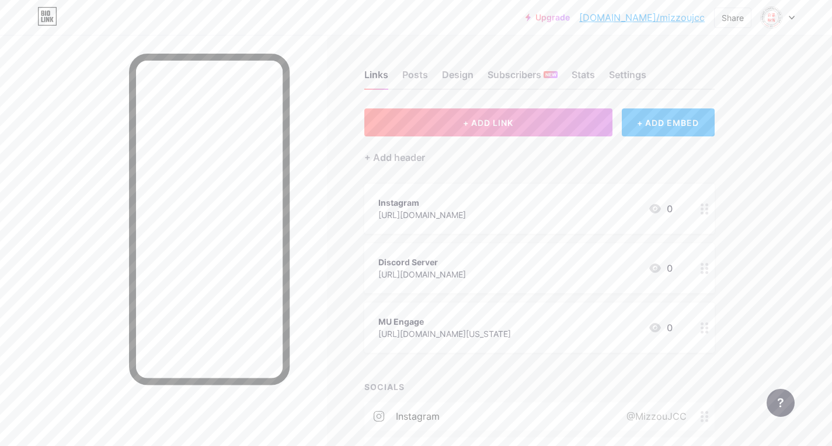
click at [410, 19] on link "[DOMAIN_NAME]/mizzoujcc" at bounding box center [641, 18] width 125 height 14
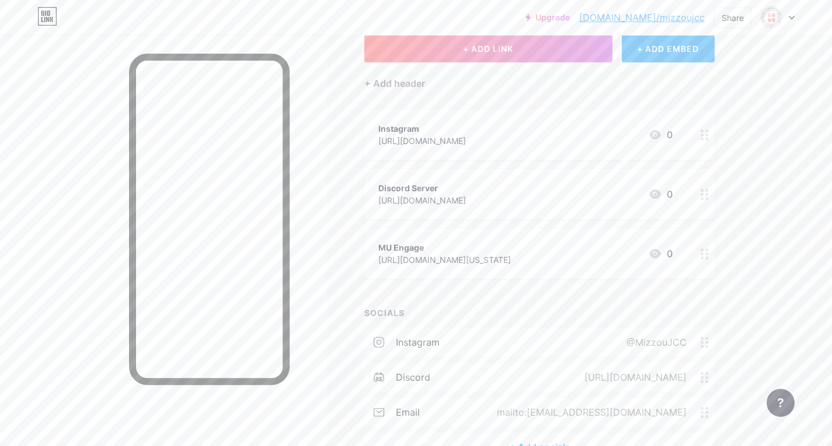
scroll to position [78, 0]
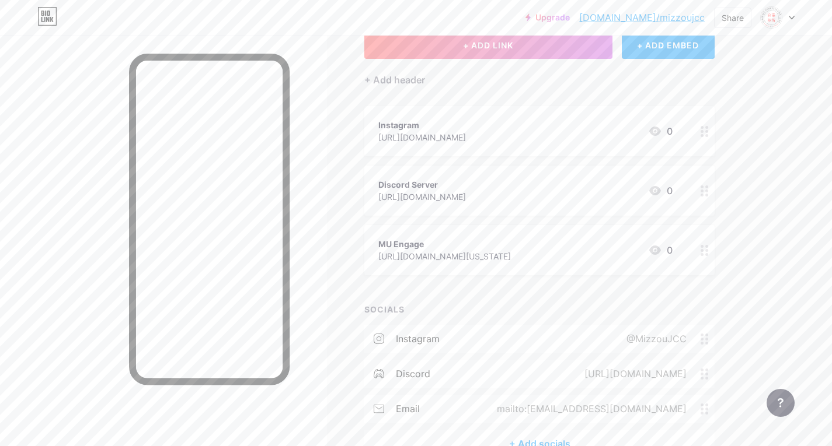
click at [410, 190] on div "Discord Server [URL][DOMAIN_NAME] 0" at bounding box center [525, 190] width 294 height 27
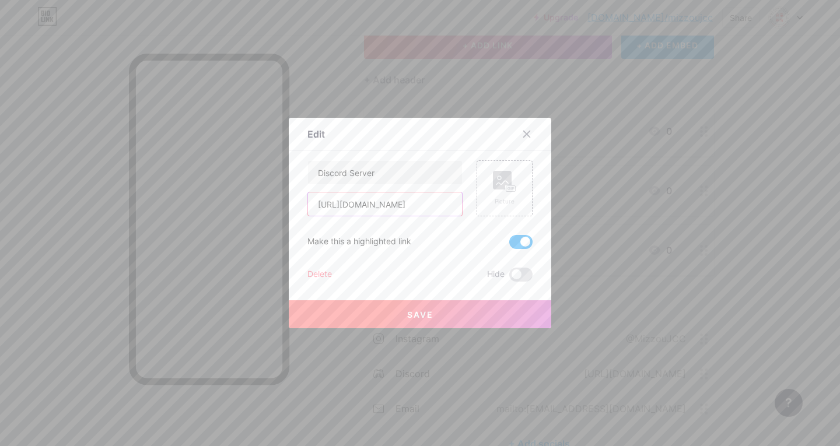
click at [410, 211] on input "[URL][DOMAIN_NAME]" at bounding box center [385, 204] width 154 height 23
paste input "WfaYZbpYjh"
type input "[URL][DOMAIN_NAME]"
click at [410, 312] on button "Save" at bounding box center [420, 315] width 263 height 28
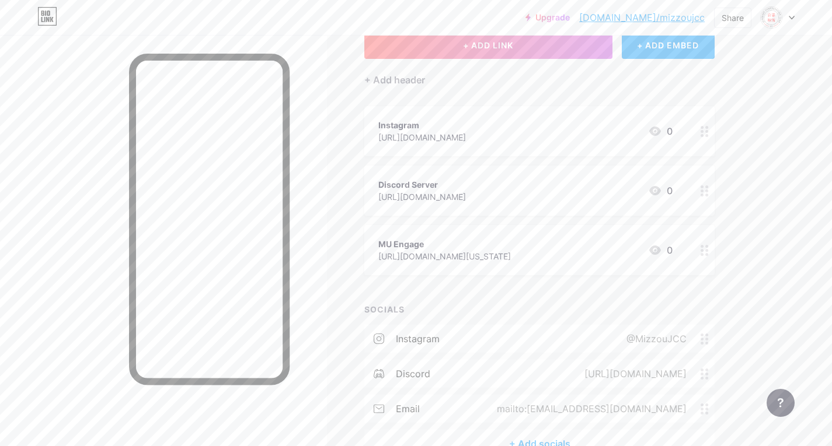
click at [410, 187] on div "Discord Server [URL][DOMAIN_NAME] 0" at bounding box center [525, 190] width 294 height 27
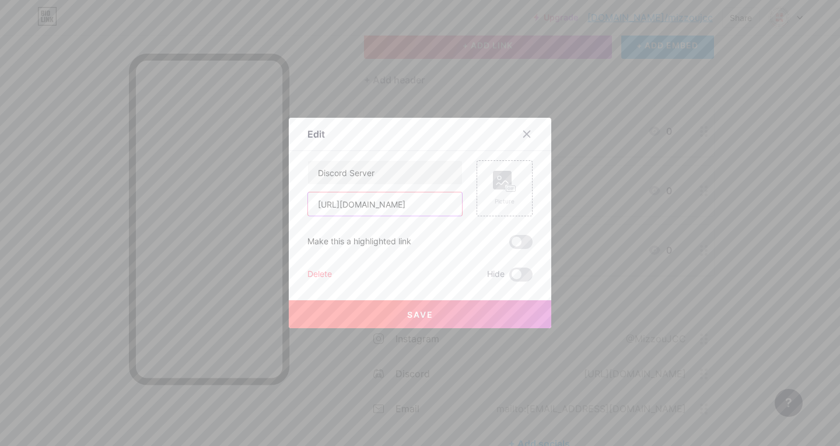
click at [410, 205] on input "[URL][DOMAIN_NAME]" at bounding box center [385, 204] width 154 height 23
paste input "Sh4k6CzzB"
type input "[URL][DOMAIN_NAME]"
click at [410, 318] on button "Save" at bounding box center [420, 315] width 263 height 28
